Goal: Check status: Check status

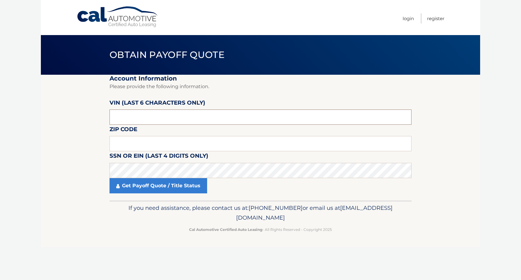
click at [158, 121] on input "text" at bounding box center [261, 117] width 302 height 15
click at [134, 116] on input "nh4744" at bounding box center [261, 117] width 302 height 15
type input "n*****"
type input "474433"
click at [128, 143] on input "text" at bounding box center [261, 143] width 302 height 15
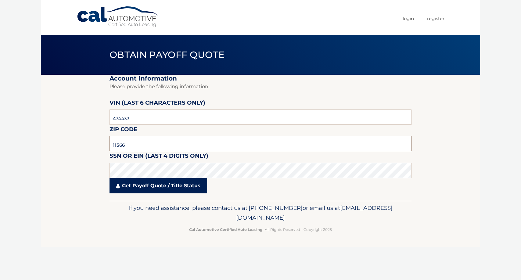
type input "11566"
click at [164, 183] on link "Get Payoff Quote / Title Status" at bounding box center [159, 185] width 98 height 15
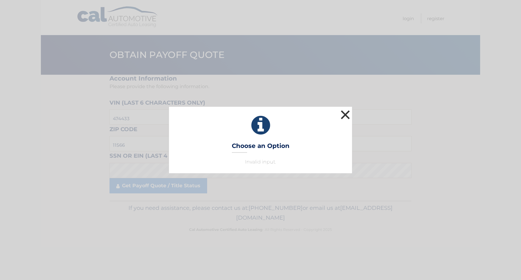
click at [346, 112] on button "×" at bounding box center [345, 115] width 12 height 12
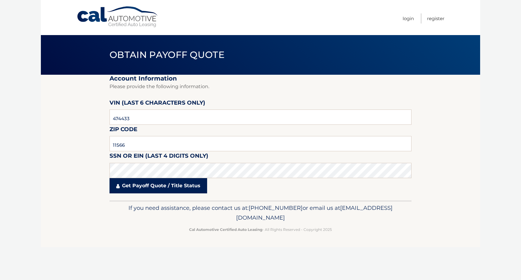
click at [143, 184] on link "Get Payoff Quote / Title Status" at bounding box center [159, 185] width 98 height 15
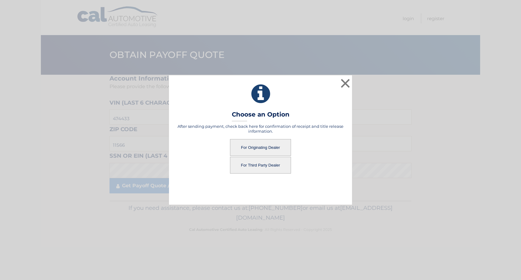
click at [269, 146] on button "For Originating Dealer" at bounding box center [260, 147] width 61 height 17
click at [261, 147] on button "For Originating Dealer" at bounding box center [260, 147] width 61 height 17
